Goal: Find specific page/section: Find specific page/section

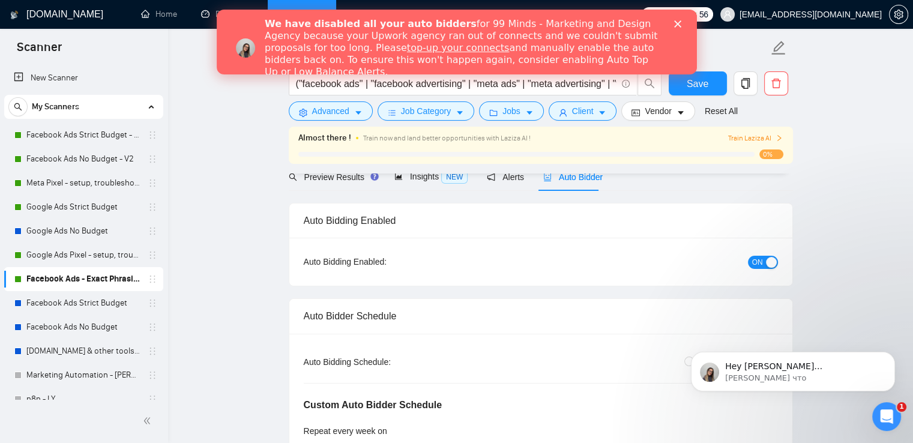
click at [674, 22] on icon "Закрыть" at bounding box center [676, 23] width 7 height 7
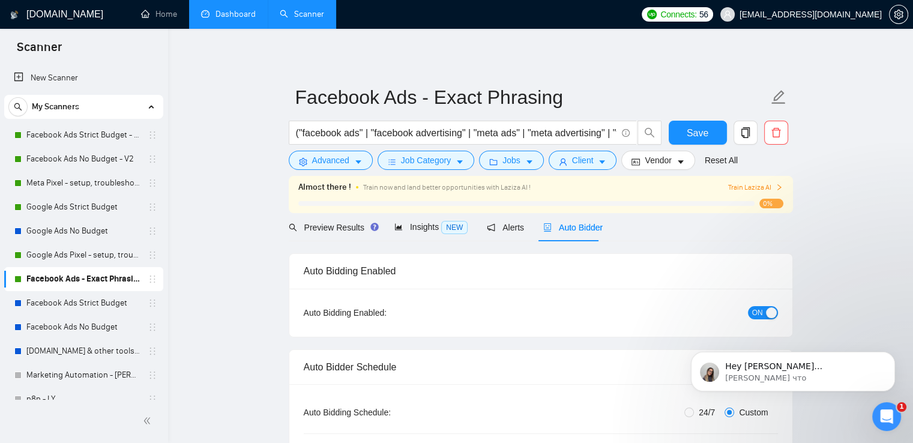
click at [238, 17] on link "Dashboard" at bounding box center [228, 14] width 55 height 10
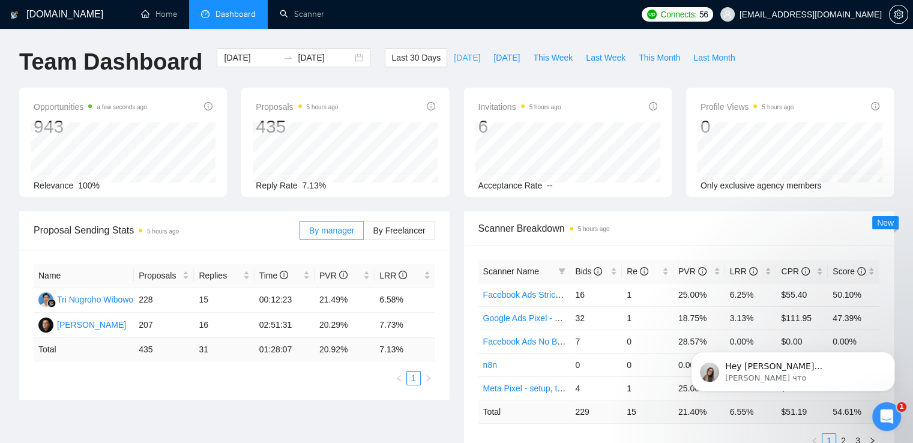
click at [457, 55] on span "[DATE]" at bounding box center [467, 57] width 26 height 13
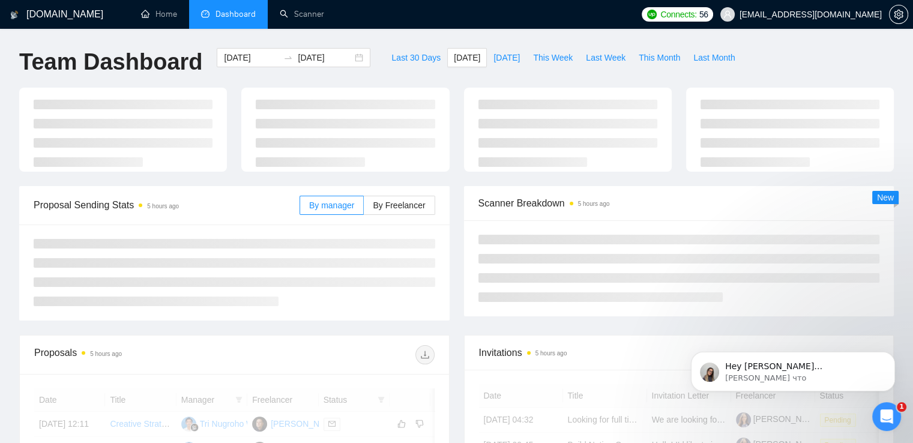
type input "[DATE]"
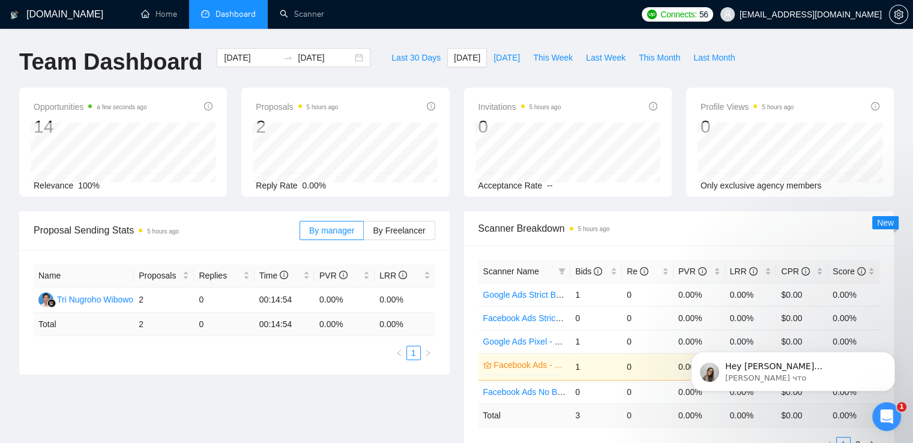
click at [409, 219] on div "By manager By Freelancer" at bounding box center [367, 230] width 136 height 38
click at [402, 231] on span "By Freelancer" at bounding box center [399, 231] width 52 height 10
click at [364, 233] on input "By Freelancer" at bounding box center [364, 233] width 0 height 0
click at [907, 292] on div "[DOMAIN_NAME] Home Dashboard Scanner Connects: 56 [EMAIL_ADDRESS][DOMAIN_NAME] …" at bounding box center [456, 387] width 913 height 775
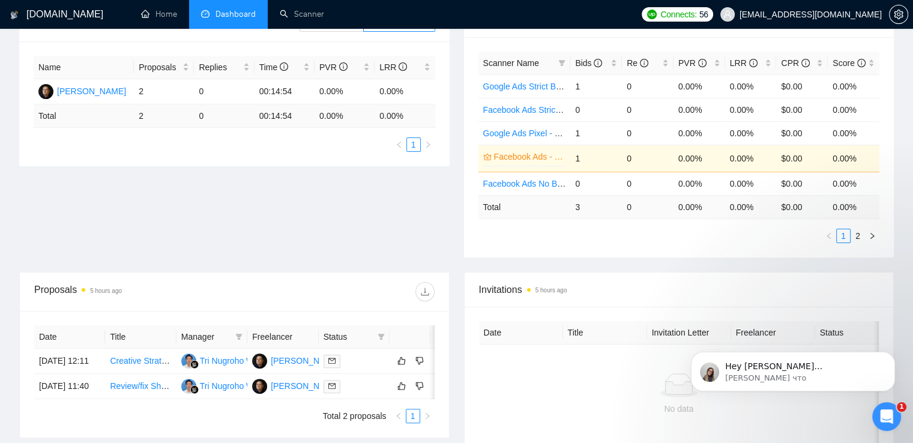
scroll to position [180, 0]
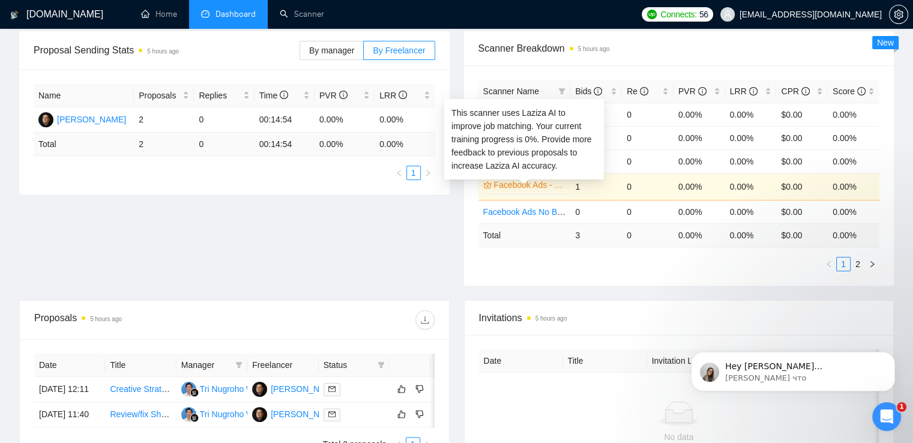
click at [526, 183] on link "Facebook Ads - Exact Phrasing" at bounding box center [529, 184] width 70 height 13
